Goal: Information Seeking & Learning: Learn about a topic

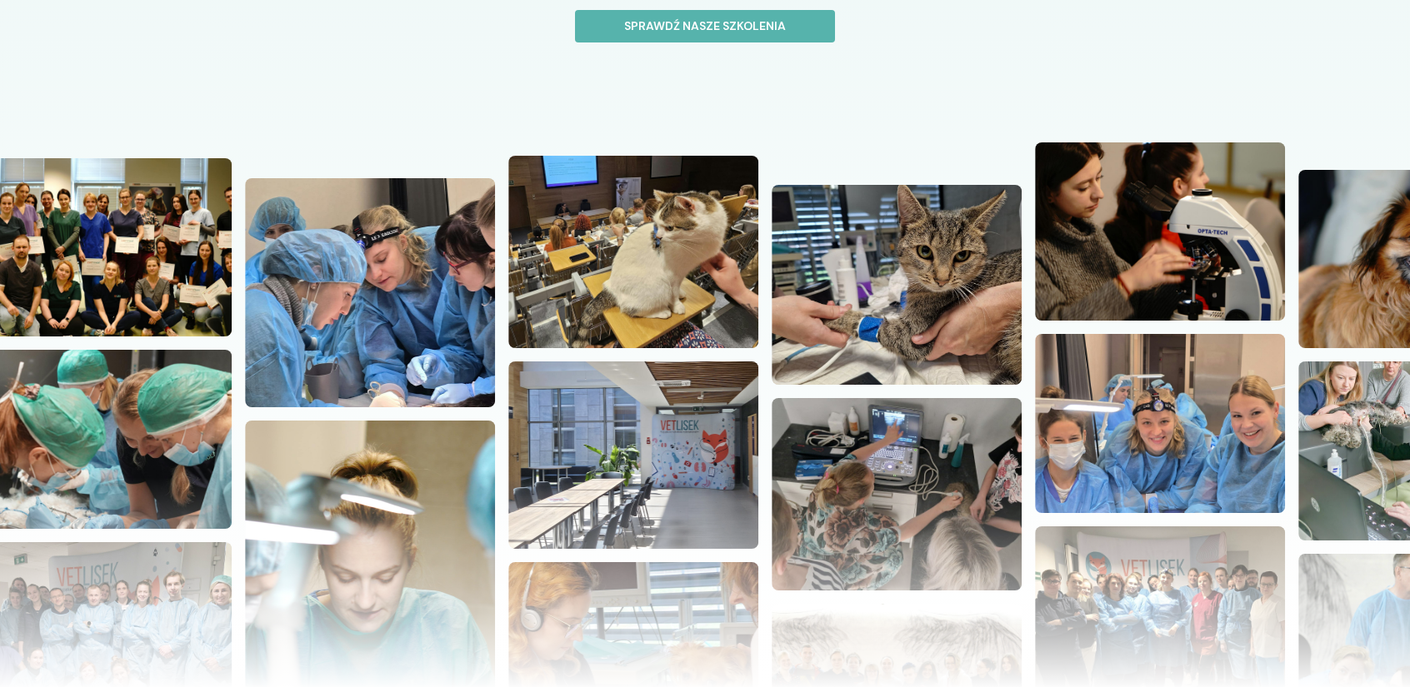
scroll to position [333, 0]
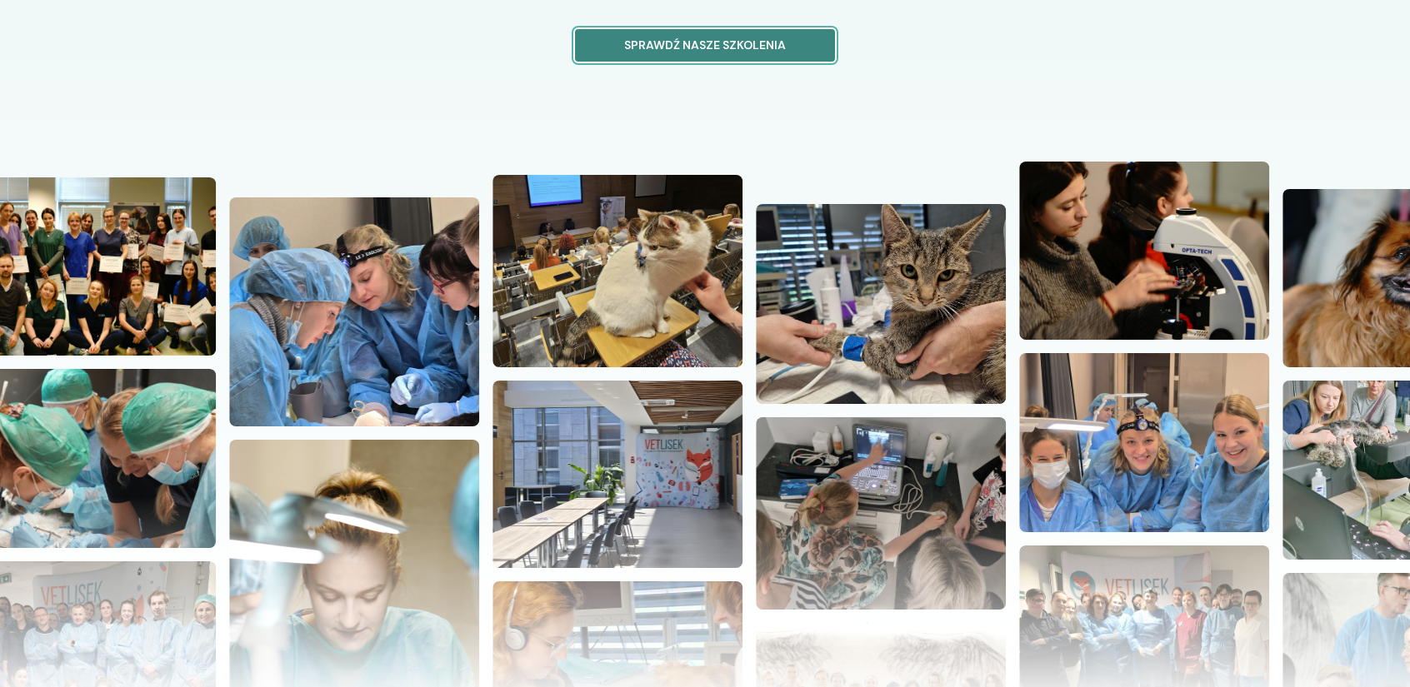
click at [767, 44] on p "Sprawdź nasze szkolenia" at bounding box center [705, 45] width 232 height 17
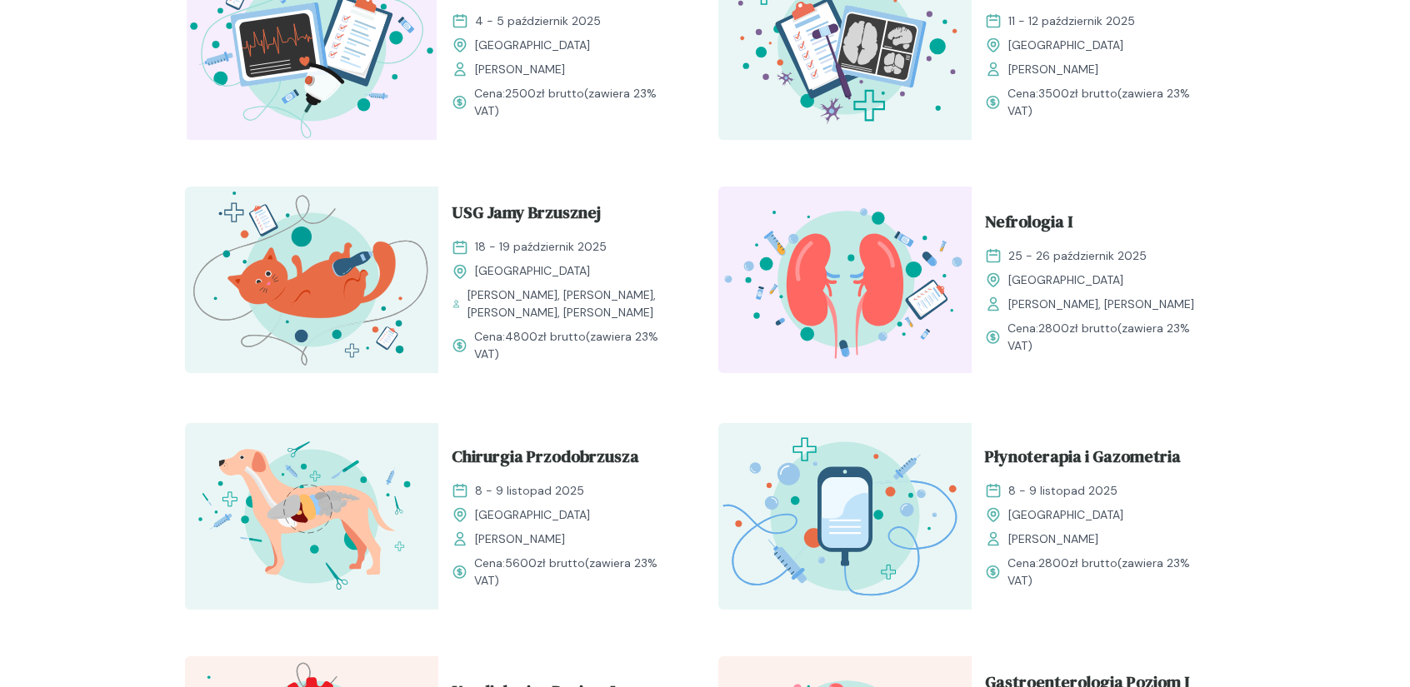
scroll to position [903, 0]
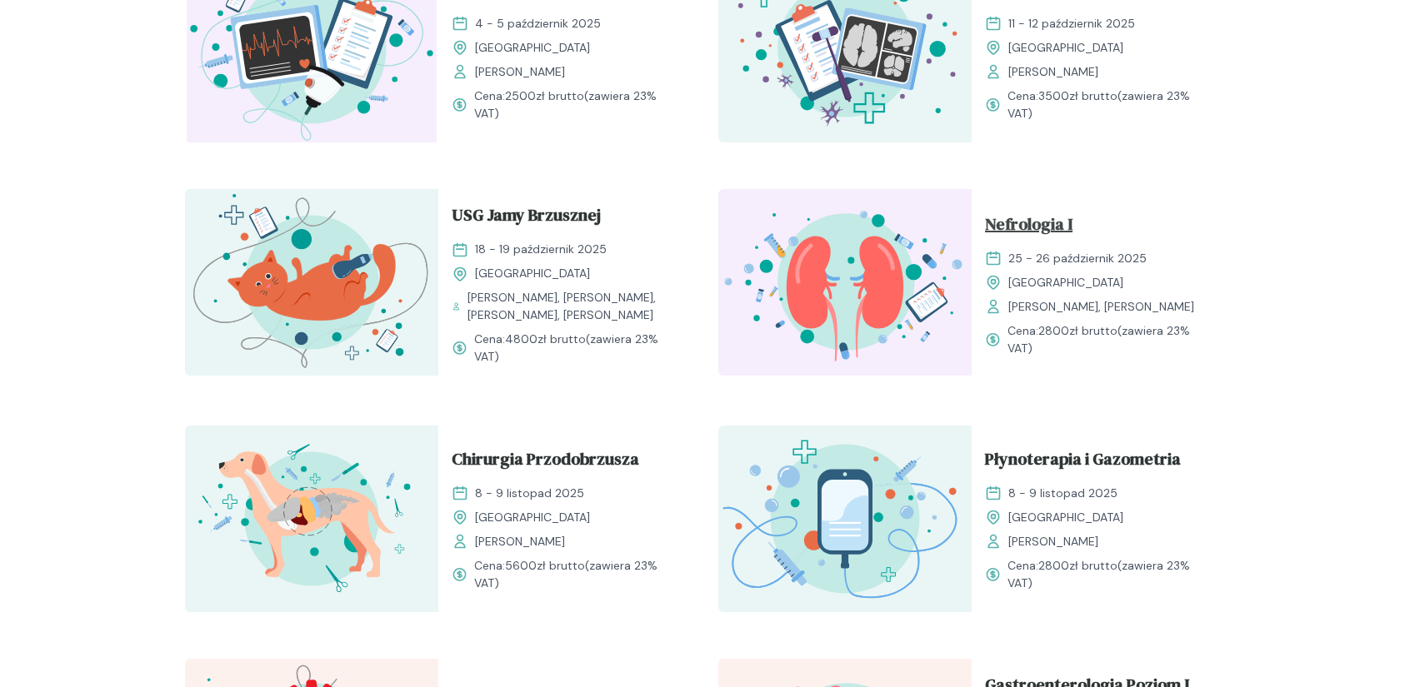
click at [1019, 216] on span "Nefrologia I" at bounding box center [1028, 228] width 87 height 32
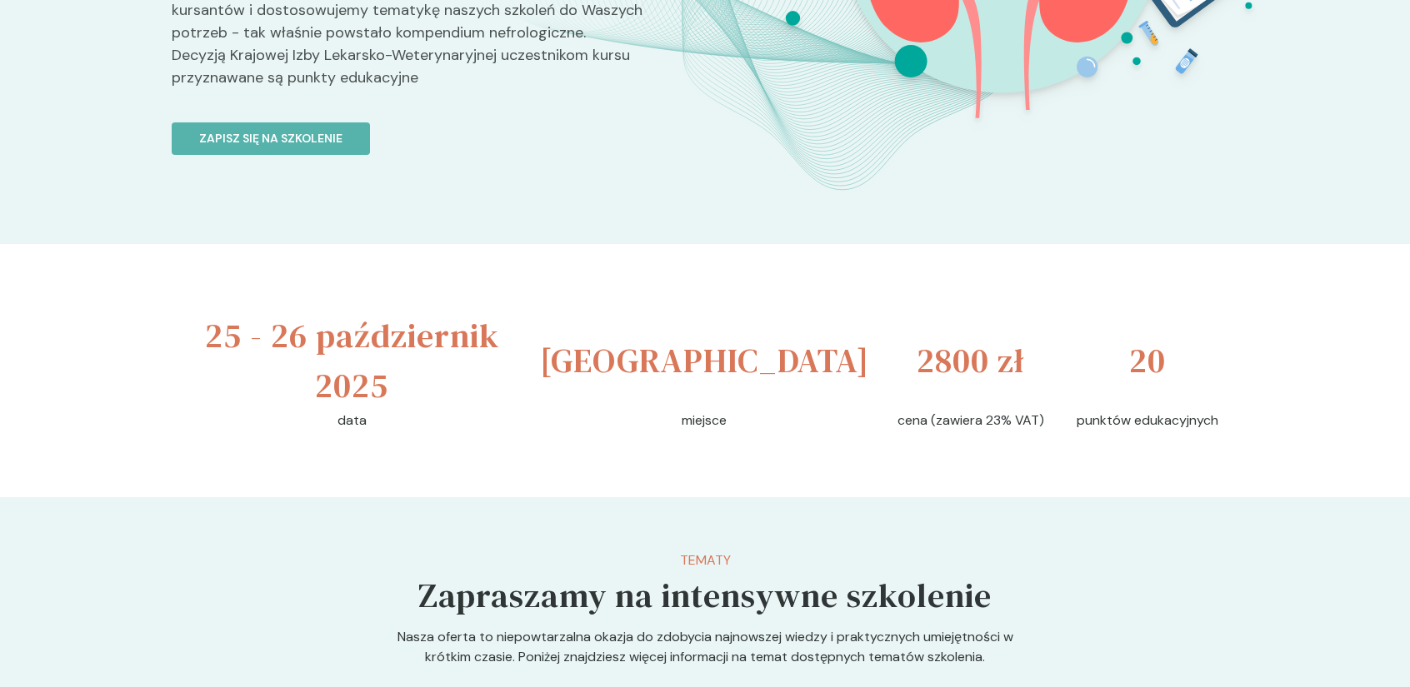
scroll to position [417, 0]
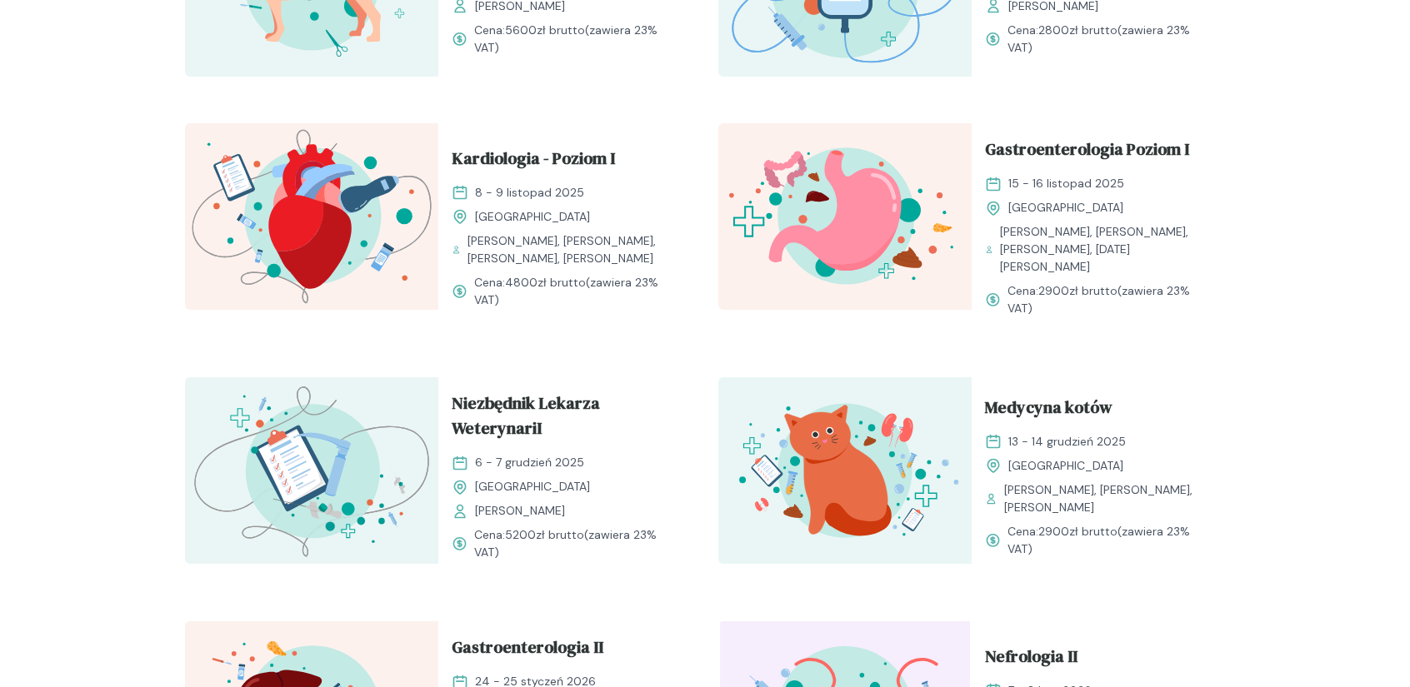
scroll to position [1653, 0]
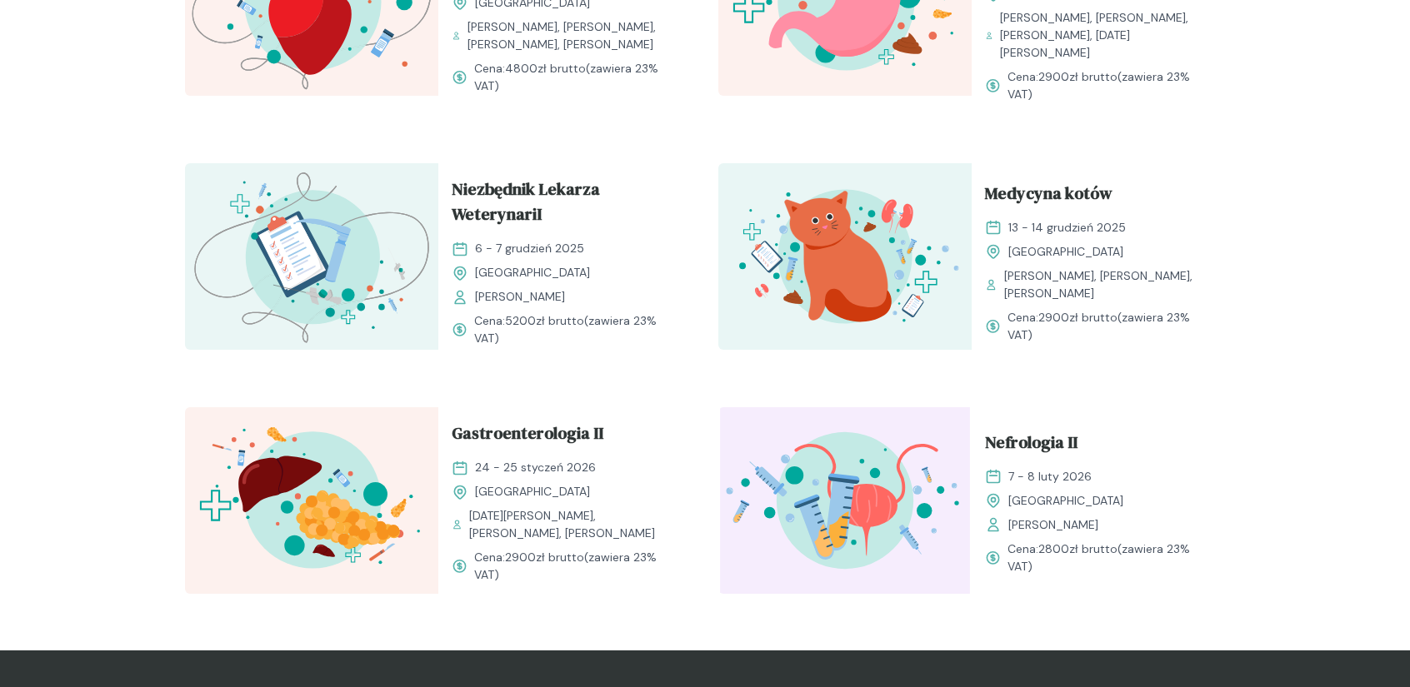
click at [817, 447] on img at bounding box center [844, 500] width 253 height 187
click at [1040, 430] on span "Nefrologia II" at bounding box center [1031, 446] width 92 height 32
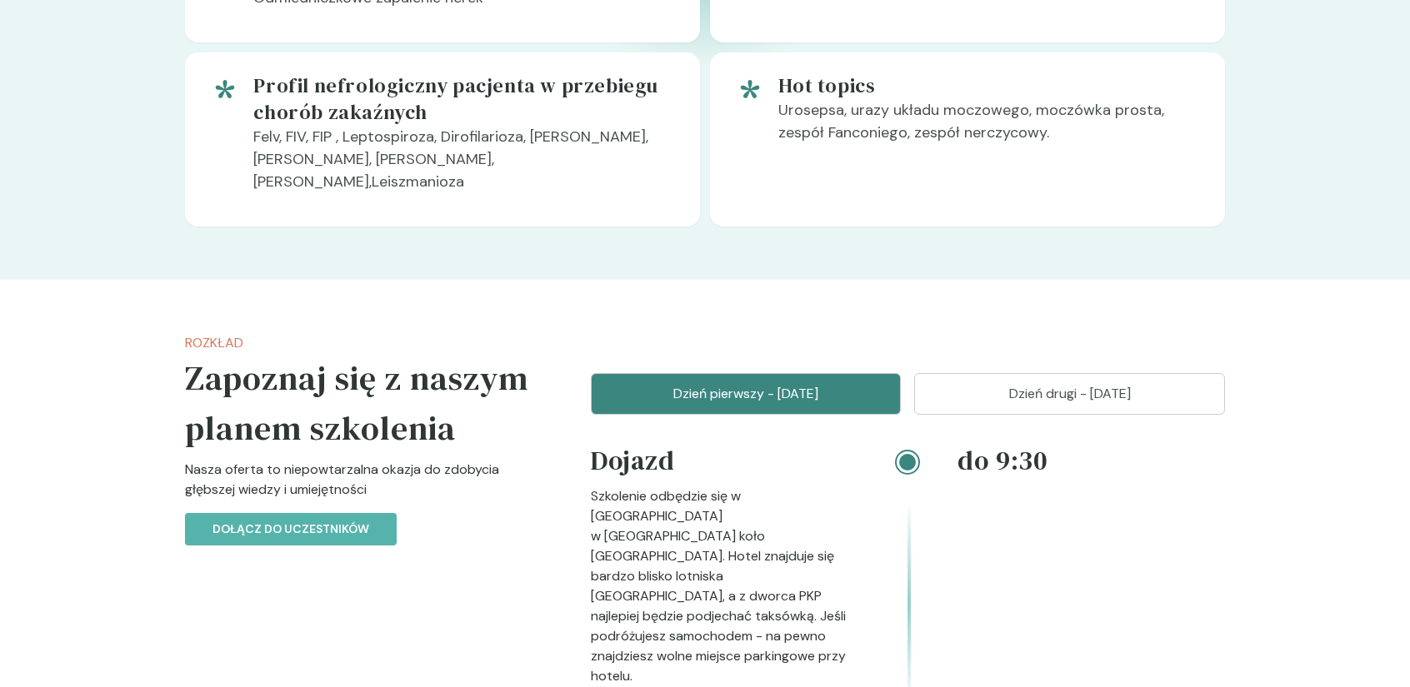
scroll to position [1583, 0]
